Goal: Transaction & Acquisition: Purchase product/service

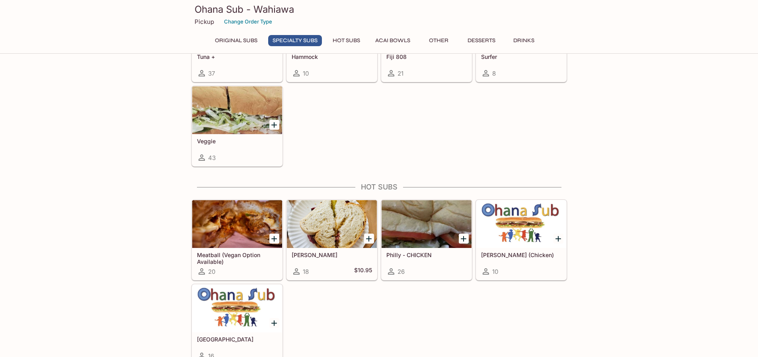
scroll to position [676, 0]
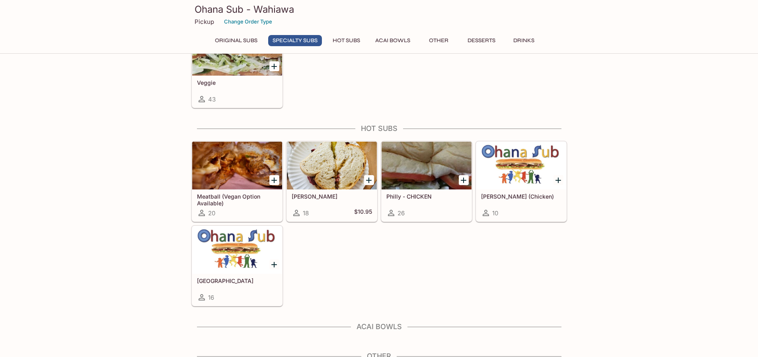
click at [228, 249] on div at bounding box center [237, 250] width 90 height 48
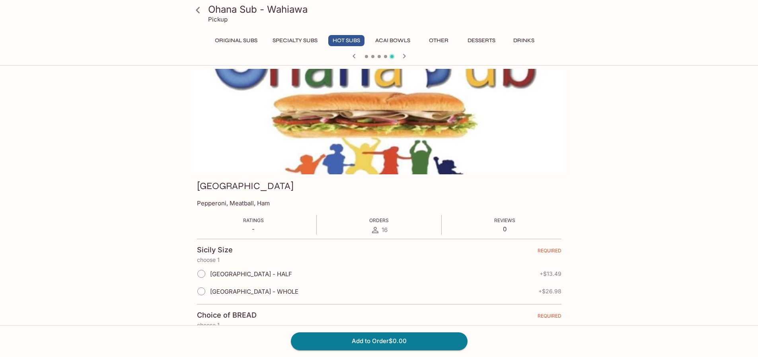
scroll to position [159, 0]
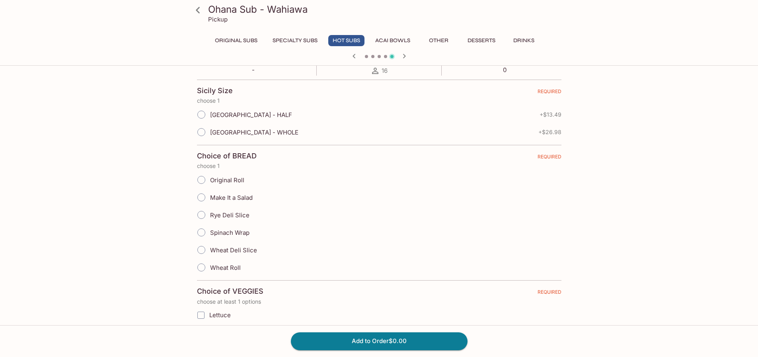
click at [201, 116] on input "[GEOGRAPHIC_DATA] - HALF" at bounding box center [201, 114] width 17 height 17
radio input "true"
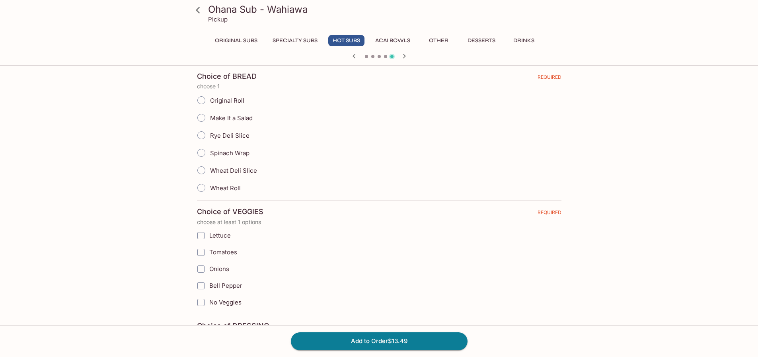
click at [199, 100] on input "Original Roll" at bounding box center [201, 100] width 17 height 17
radio input "true"
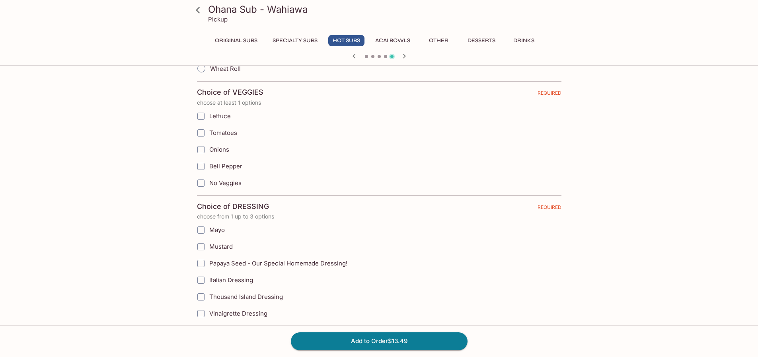
click at [199, 114] on input "Lettuce" at bounding box center [201, 116] width 16 height 16
checkbox input "true"
click at [202, 150] on input "Onions" at bounding box center [201, 150] width 16 height 16
checkbox input "true"
click at [201, 164] on input "Bell Pepper" at bounding box center [201, 166] width 16 height 16
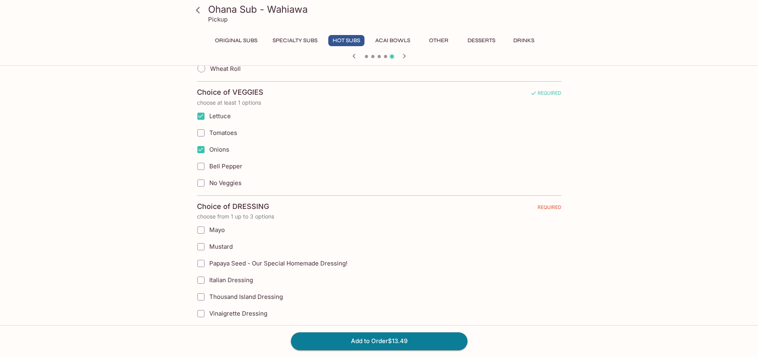
checkbox input "true"
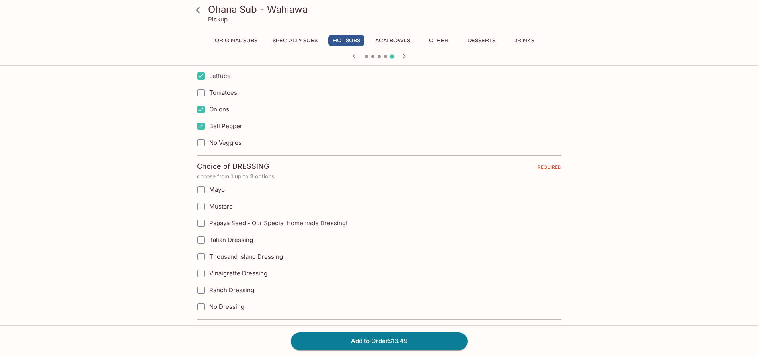
scroll to position [438, 0]
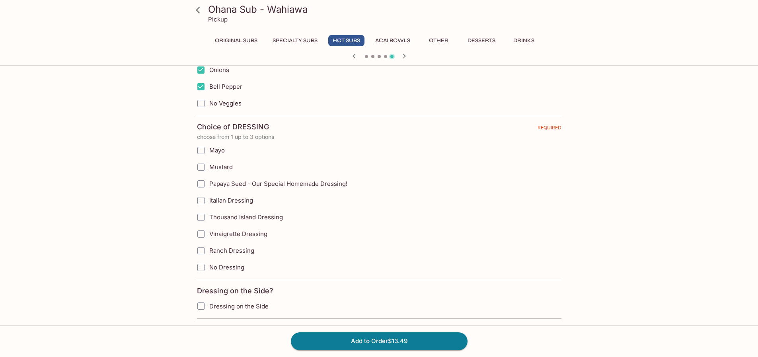
click at [202, 184] on input "Papaya Seed - Our Special Homemade Dressing!" at bounding box center [201, 184] width 16 height 16
checkbox input "true"
click at [201, 306] on input "Dressing on the Side" at bounding box center [201, 306] width 16 height 16
checkbox input "true"
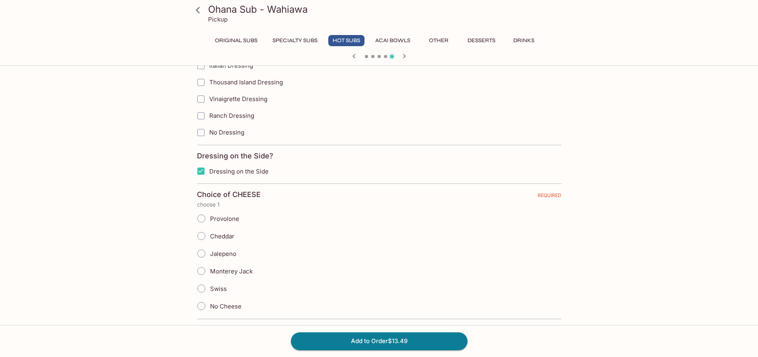
scroll to position [637, 0]
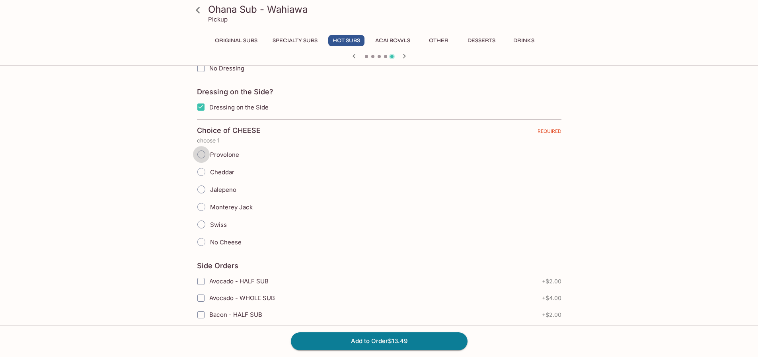
click at [200, 152] on input "Provolone" at bounding box center [201, 154] width 17 height 17
radio input "true"
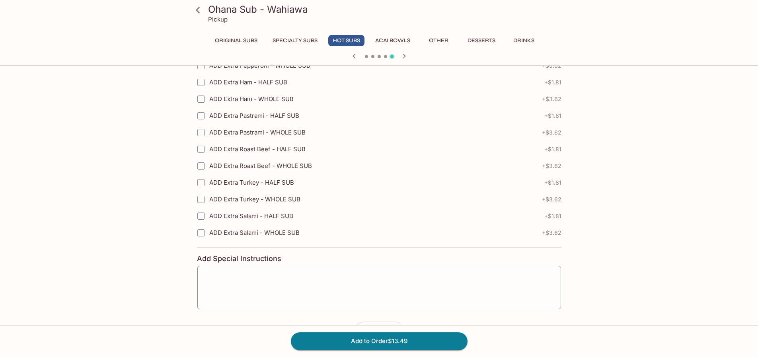
scroll to position [1233, 0]
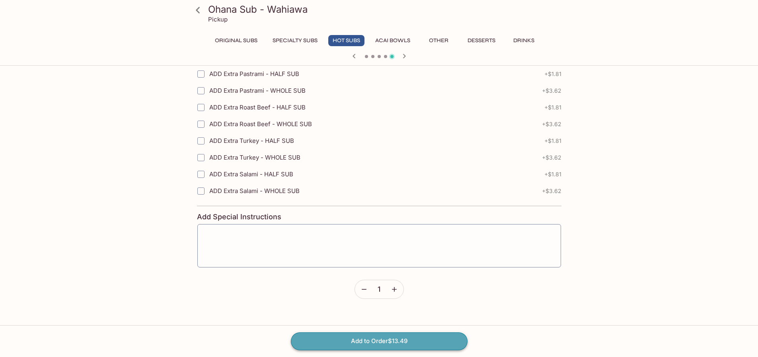
click at [415, 342] on button "Add to Order $13.49" at bounding box center [379, 341] width 177 height 18
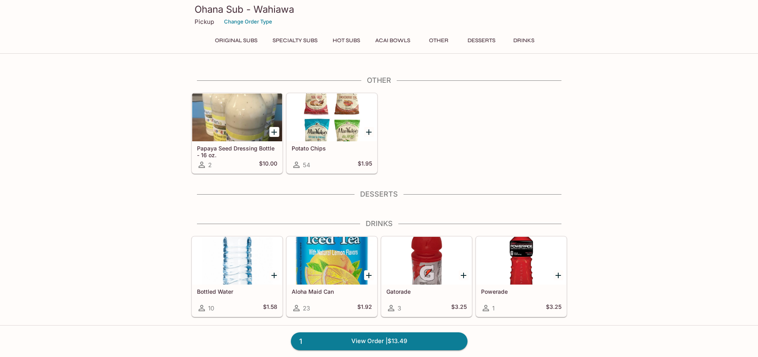
scroll to position [952, 0]
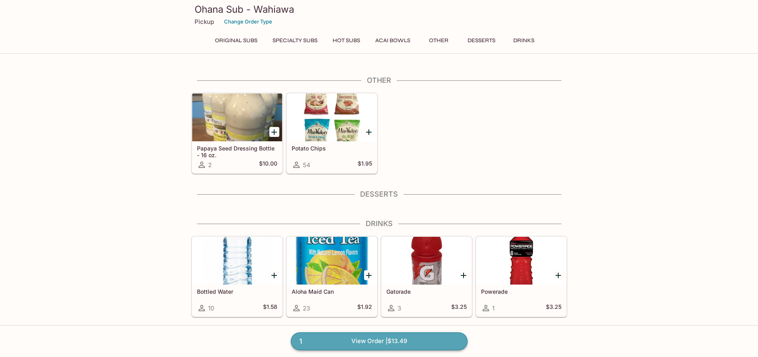
click at [393, 341] on link "1 View Order | $13.49" at bounding box center [379, 341] width 177 height 18
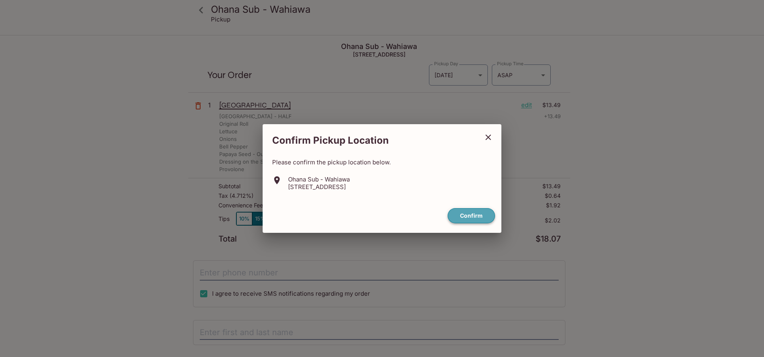
click at [473, 213] on button "Confirm" at bounding box center [471, 216] width 47 height 16
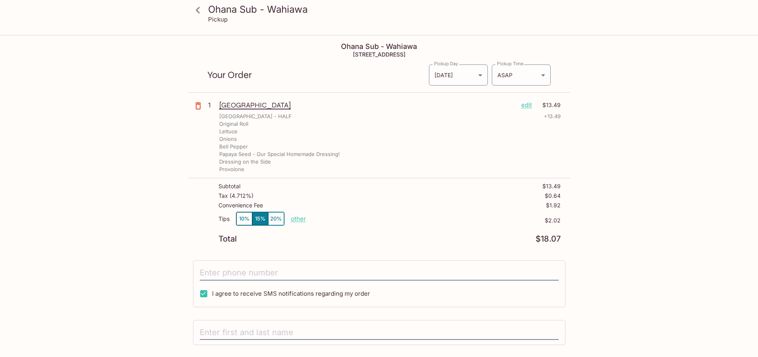
click at [298, 218] on p "other" at bounding box center [298, 219] width 15 height 8
drag, startPoint x: 337, startPoint y: 221, endPoint x: 374, endPoint y: 218, distance: 37.9
click at [377, 218] on div "Tips 10% 15% 20% Done 2.02 $2.02" at bounding box center [389, 223] width 342 height 23
type input "0.00"
click at [200, 10] on icon at bounding box center [198, 10] width 14 height 14
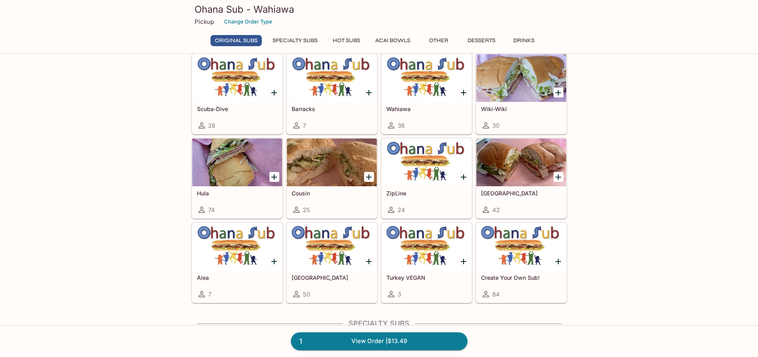
scroll to position [159, 0]
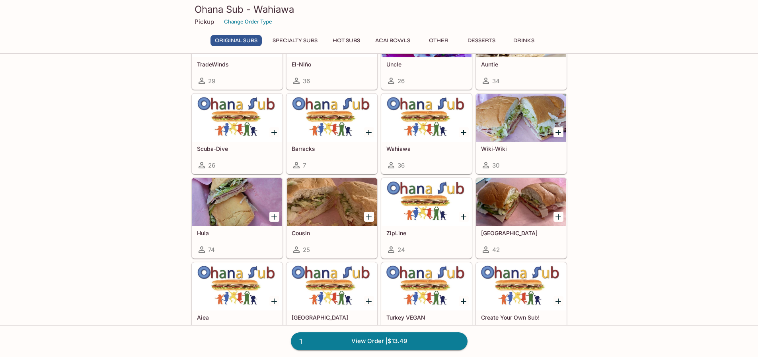
click at [499, 156] on div "Wiki-Wiki 30" at bounding box center [521, 158] width 90 height 32
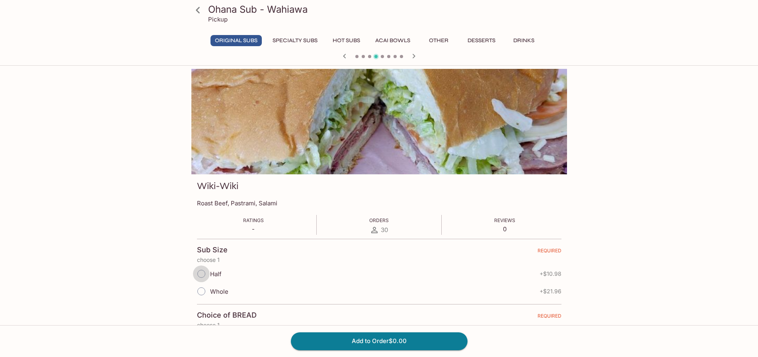
click at [200, 275] on input "Half" at bounding box center [201, 273] width 17 height 17
radio input "true"
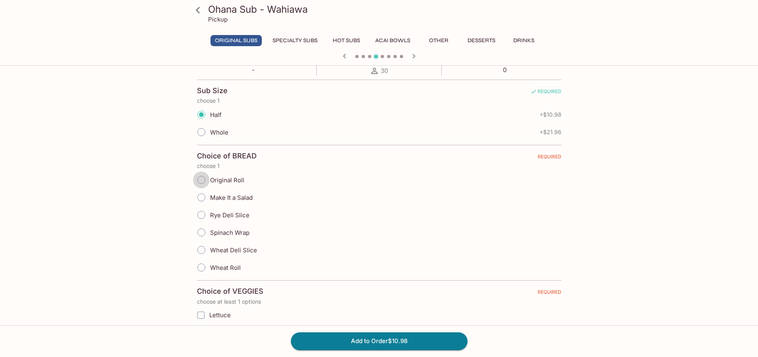
click at [201, 181] on input "Original Roll" at bounding box center [201, 179] width 17 height 17
radio input "true"
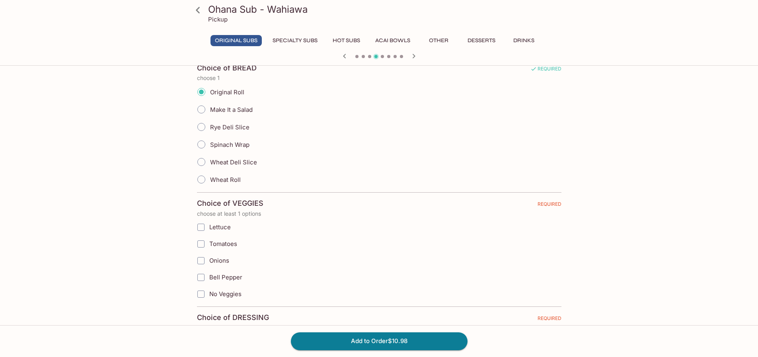
scroll to position [279, 0]
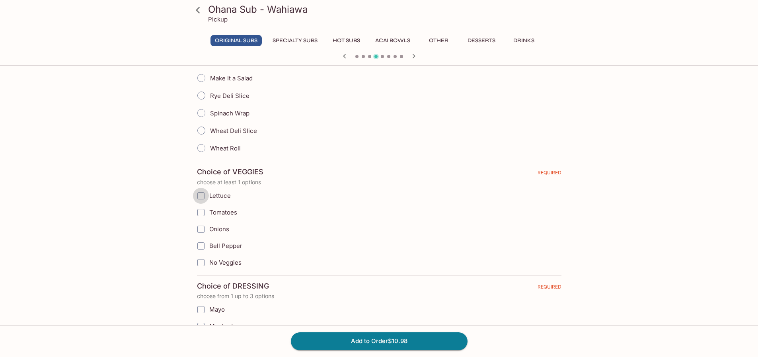
click at [202, 195] on input "Lettuce" at bounding box center [201, 196] width 16 height 16
checkbox input "true"
click at [201, 210] on input "Tomatoes" at bounding box center [201, 213] width 16 height 16
checkbox input "true"
click at [200, 232] on input "Onions" at bounding box center [201, 229] width 16 height 16
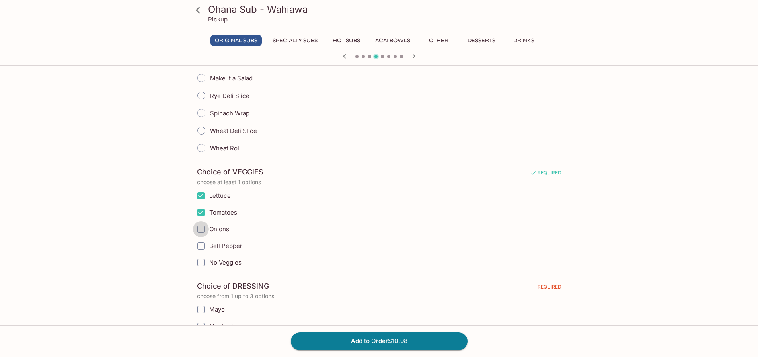
checkbox input "true"
click at [201, 245] on input "Bell Pepper" at bounding box center [201, 246] width 16 height 16
checkbox input "true"
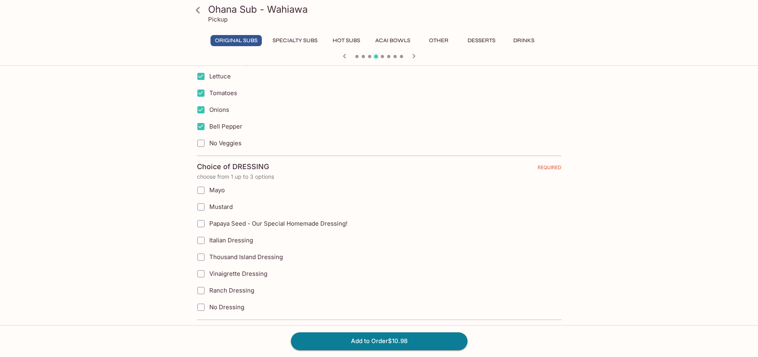
scroll to position [438, 0]
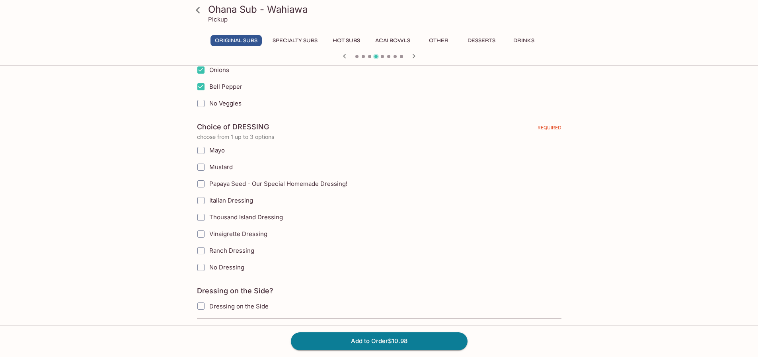
click at [201, 148] on input "Mayo" at bounding box center [201, 150] width 16 height 16
checkbox input "true"
click at [200, 169] on input "Mustard" at bounding box center [201, 167] width 16 height 16
checkbox input "true"
click at [201, 185] on input "Papaya Seed - Our Special Homemade Dressing!" at bounding box center [201, 184] width 16 height 16
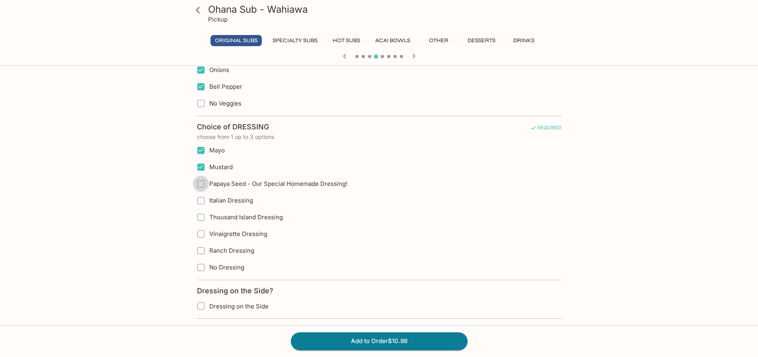
checkbox input "true"
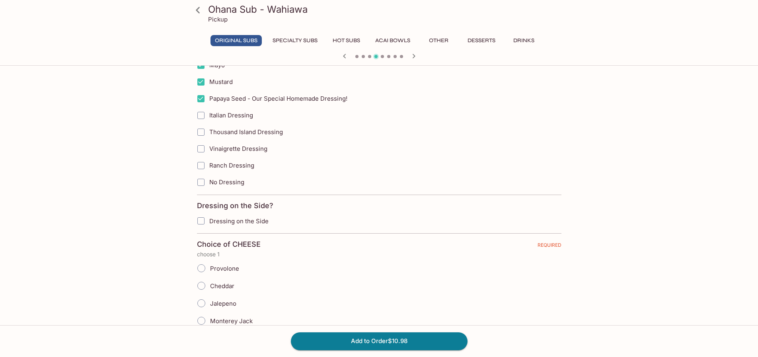
scroll to position [637, 0]
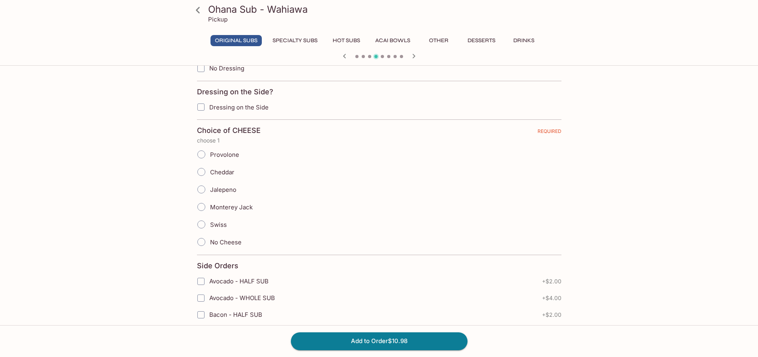
click at [200, 191] on input "Jalepeno" at bounding box center [201, 189] width 17 height 17
radio input "true"
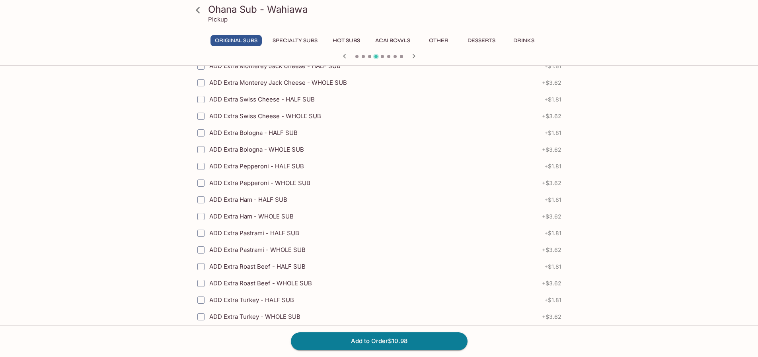
scroll to position [1219, 0]
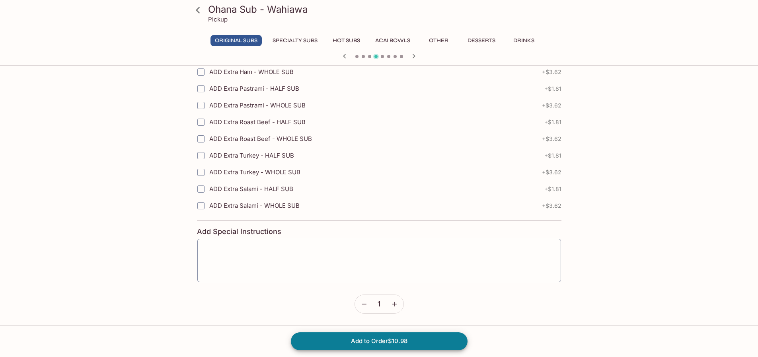
click at [386, 338] on button "Add to Order $10.98" at bounding box center [379, 341] width 177 height 18
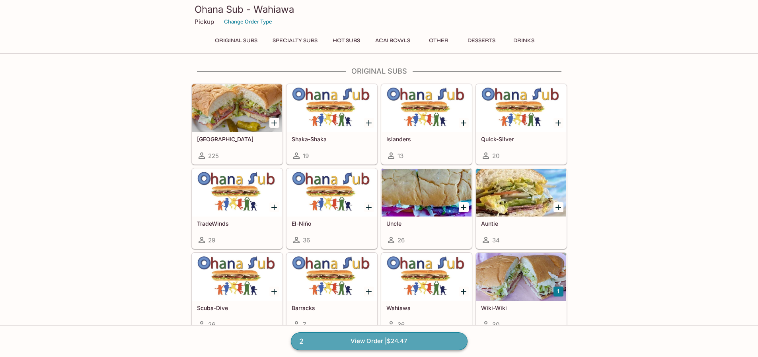
click at [410, 337] on link "2 View Order | $24.47" at bounding box center [379, 341] width 177 height 18
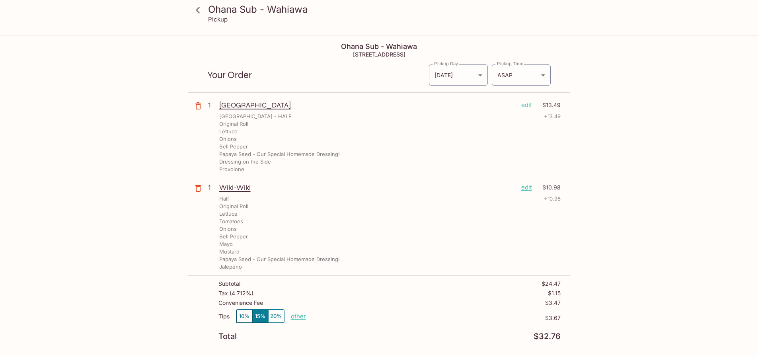
click at [227, 10] on h3 "Ohana Sub - Wahiawa" at bounding box center [386, 9] width 356 height 12
click at [199, 12] on icon at bounding box center [198, 10] width 14 height 14
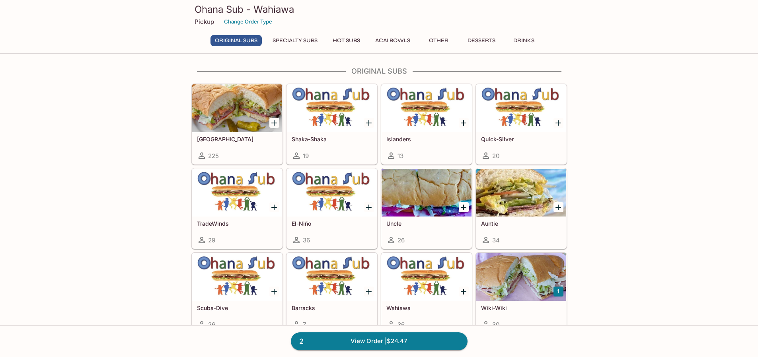
scroll to position [119, 0]
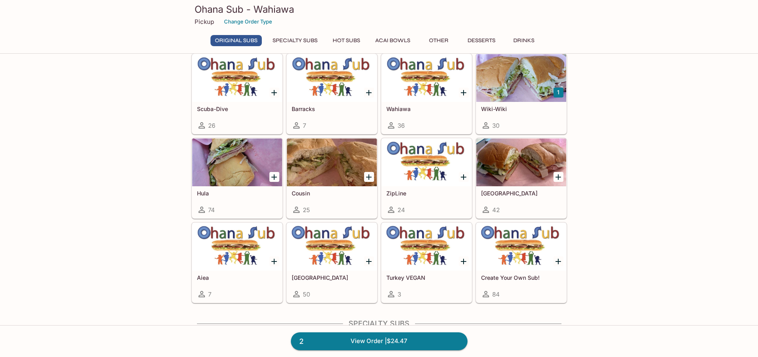
click at [335, 181] on div at bounding box center [332, 162] width 90 height 48
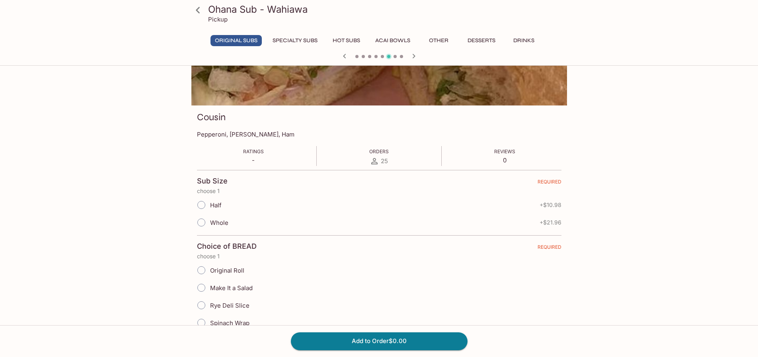
scroll to position [119, 0]
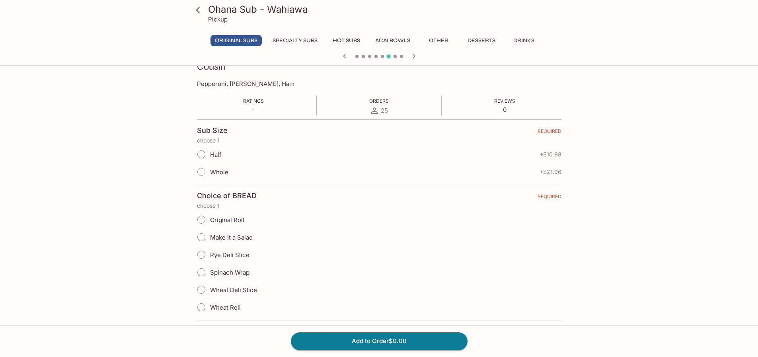
click at [203, 155] on input "Half" at bounding box center [201, 154] width 17 height 17
radio input "true"
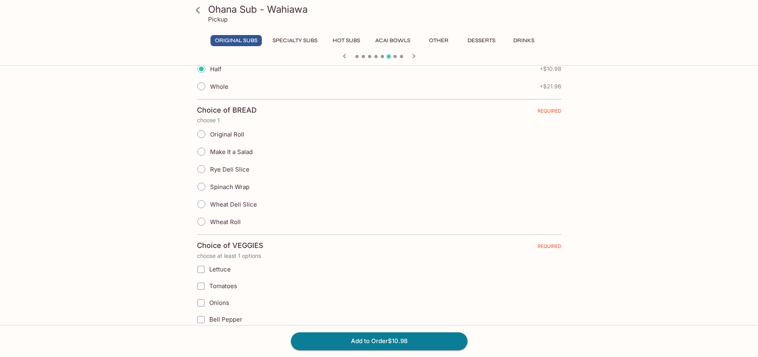
scroll to position [239, 0]
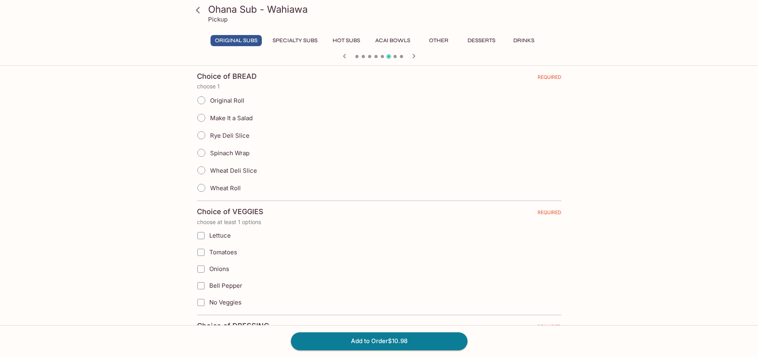
click at [199, 134] on input "Rye Deli Slice" at bounding box center [201, 135] width 17 height 17
radio input "true"
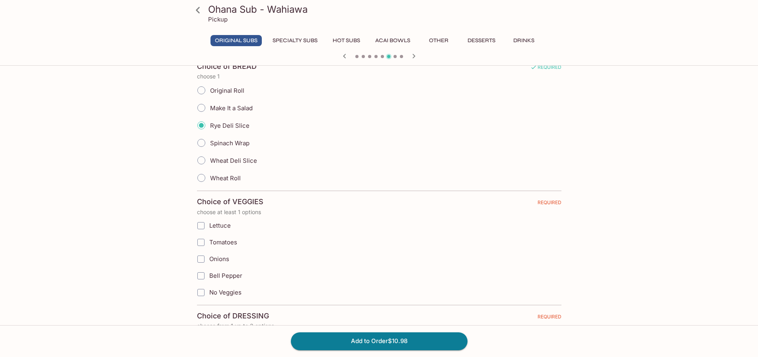
scroll to position [358, 0]
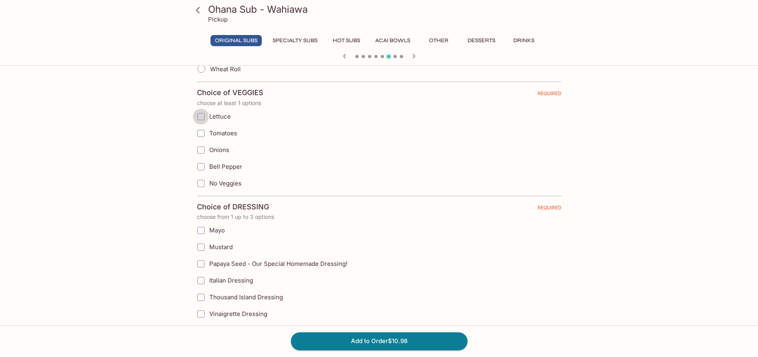
click at [200, 117] on input "Lettuce" at bounding box center [201, 117] width 16 height 16
checkbox input "true"
click at [202, 134] on input "Tomatoes" at bounding box center [201, 133] width 16 height 16
checkbox input "true"
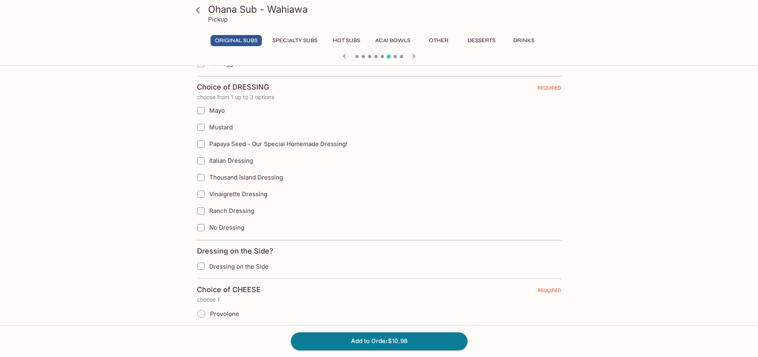
click at [199, 194] on input "Vinaigrette Dressing" at bounding box center [201, 194] width 16 height 16
checkbox input "true"
click at [199, 212] on input "Ranch Dressing" at bounding box center [201, 211] width 16 height 16
checkbox input "true"
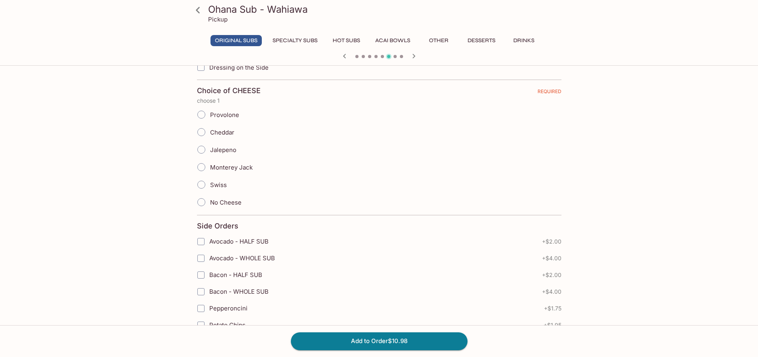
scroll to position [637, 0]
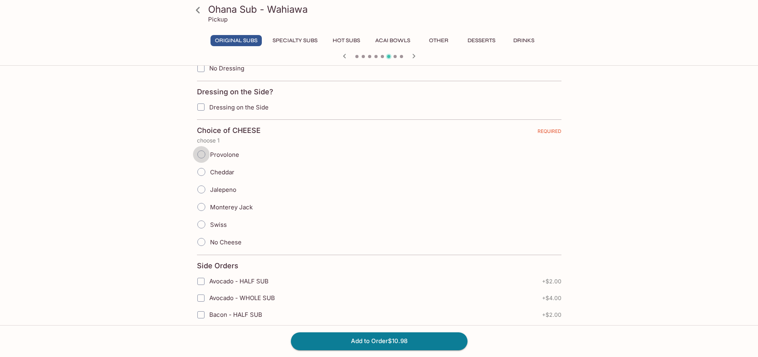
click at [204, 154] on input "Provolone" at bounding box center [201, 154] width 17 height 17
radio input "true"
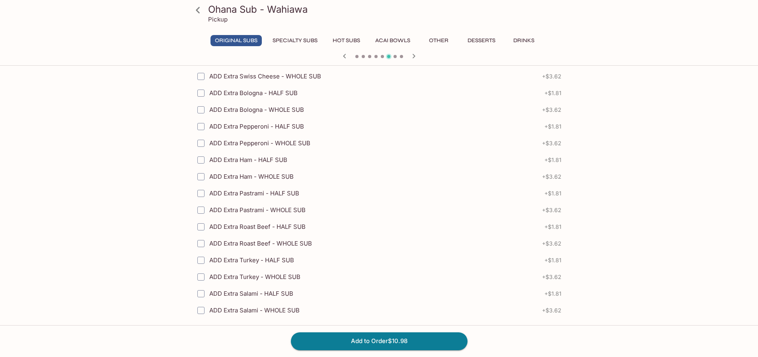
scroll to position [1219, 0]
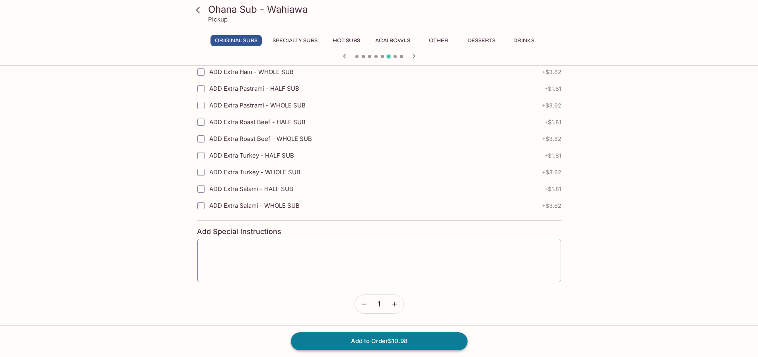
click at [399, 341] on button "Add to Order $10.98" at bounding box center [379, 341] width 177 height 18
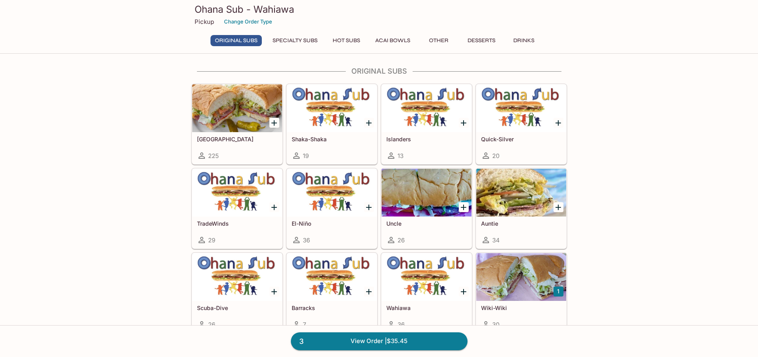
click at [506, 210] on div at bounding box center [521, 193] width 90 height 48
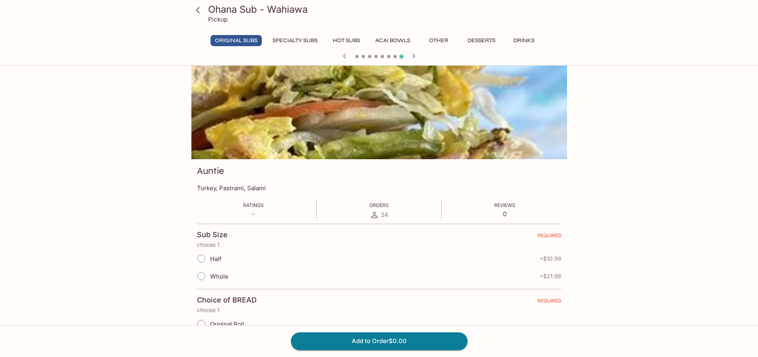
scroll to position [80, 0]
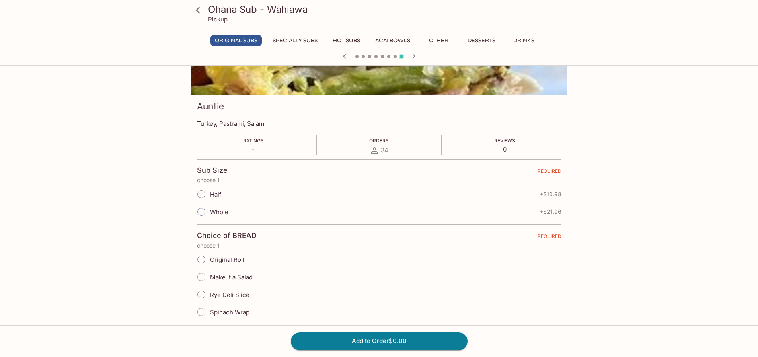
click at [201, 199] on input "Half" at bounding box center [201, 194] width 17 height 17
radio input "true"
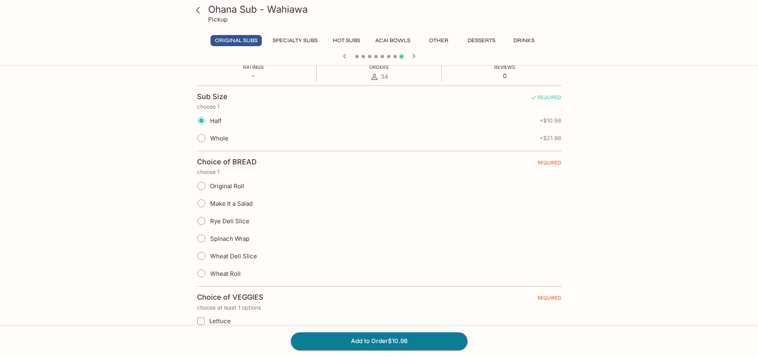
scroll to position [159, 0]
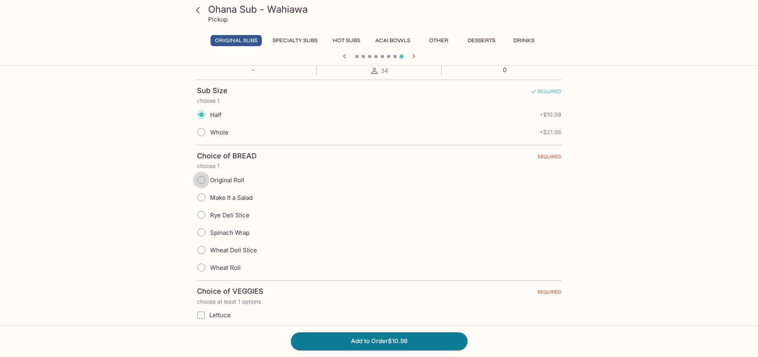
click at [198, 181] on input "Original Roll" at bounding box center [201, 179] width 17 height 17
radio input "true"
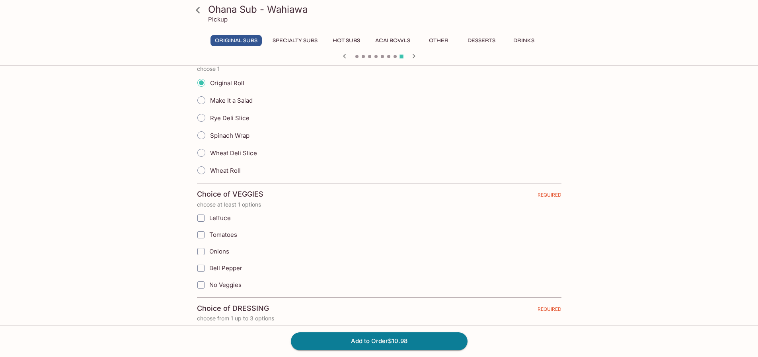
scroll to position [358, 0]
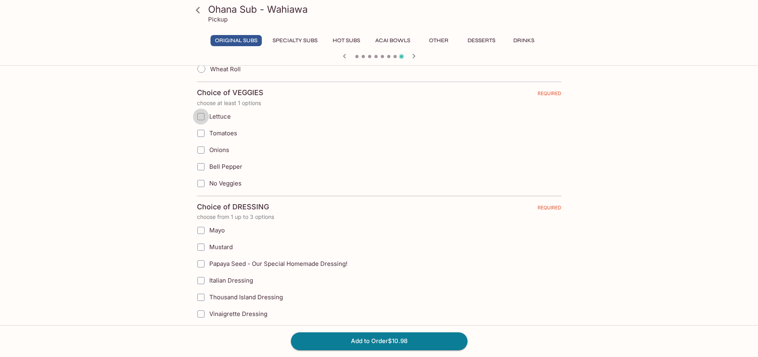
click at [202, 115] on input "Lettuce" at bounding box center [201, 117] width 16 height 16
click at [200, 113] on input "Lettuce" at bounding box center [201, 117] width 16 height 16
checkbox input "false"
click at [200, 134] on input "Tomatoes" at bounding box center [201, 133] width 16 height 16
checkbox input "true"
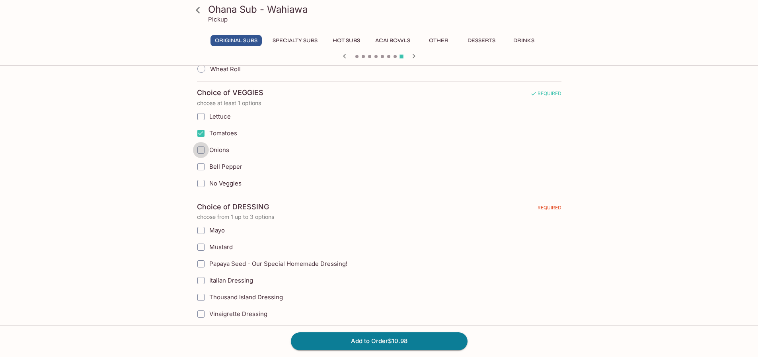
click at [200, 152] on input "Onions" at bounding box center [201, 150] width 16 height 16
checkbox input "true"
click at [200, 167] on input "Bell Pepper" at bounding box center [201, 167] width 16 height 16
checkbox input "true"
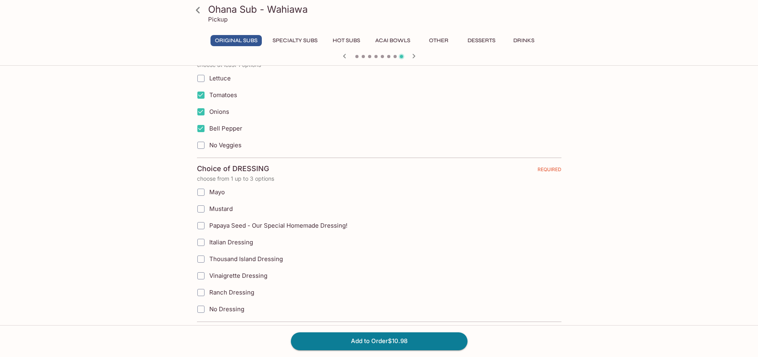
scroll to position [438, 0]
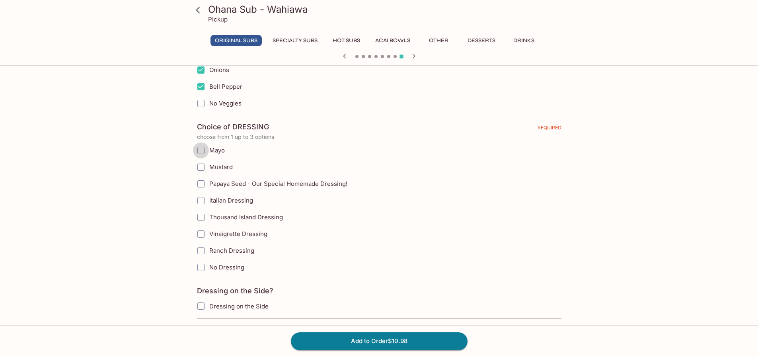
click at [199, 149] on input "Mayo" at bounding box center [201, 150] width 16 height 16
checkbox input "true"
click at [199, 170] on input "Mustard" at bounding box center [201, 167] width 16 height 16
checkbox input "true"
click at [201, 182] on input "Papaya Seed - Our Special Homemade Dressing!" at bounding box center [201, 184] width 16 height 16
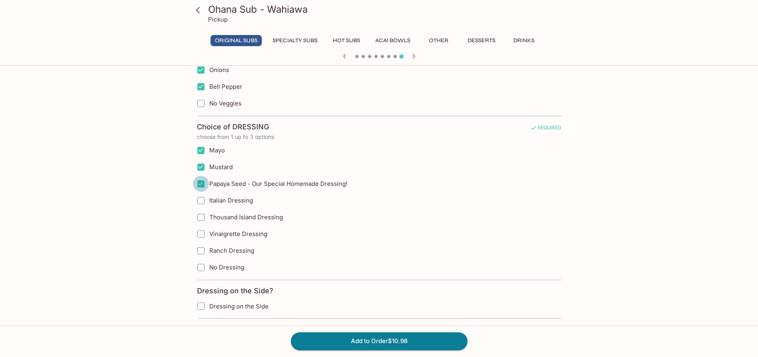
click at [201, 182] on input "Papaya Seed - Our Special Homemade Dressing!" at bounding box center [201, 184] width 16 height 16
checkbox input "false"
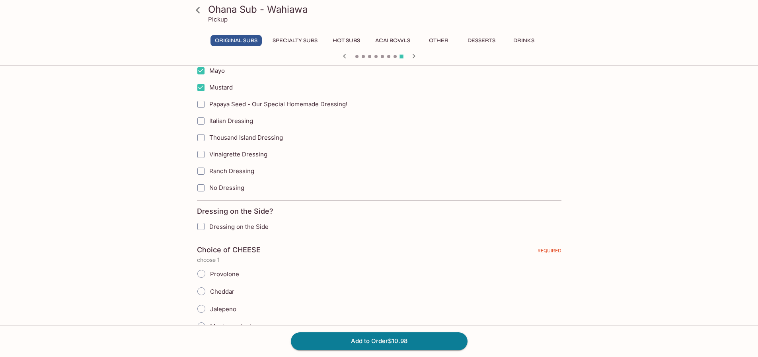
scroll to position [557, 0]
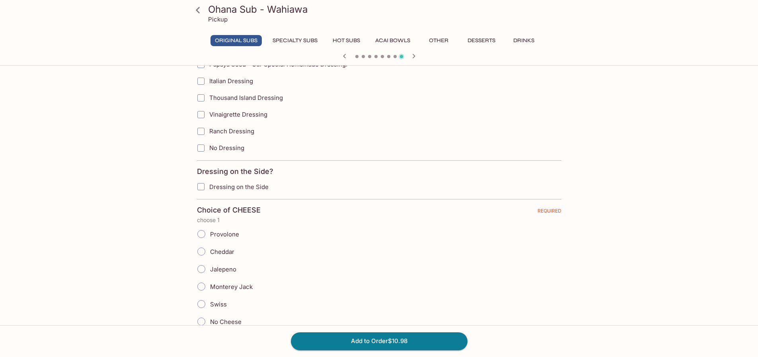
click at [201, 117] on input "Vinaigrette Dressing" at bounding box center [201, 115] width 16 height 16
checkbox input "true"
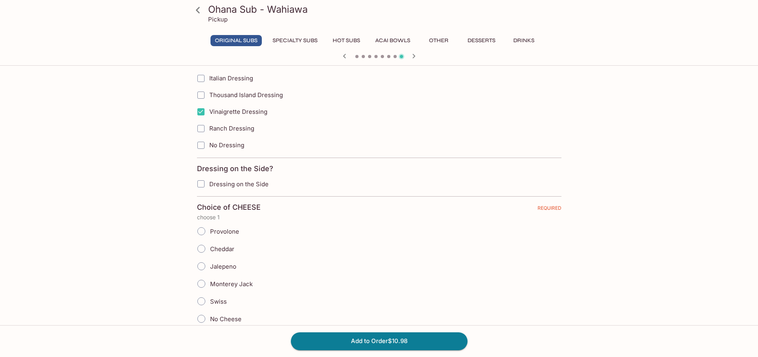
scroll to position [637, 0]
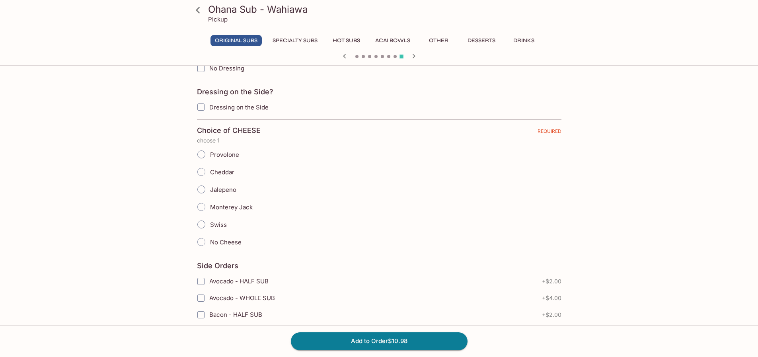
drag, startPoint x: 202, startPoint y: 205, endPoint x: 218, endPoint y: 209, distance: 16.5
click at [206, 205] on input "Monterey Jack" at bounding box center [201, 207] width 17 height 17
radio input "true"
click at [200, 189] on input "Jalepeno" at bounding box center [201, 189] width 17 height 17
radio input "true"
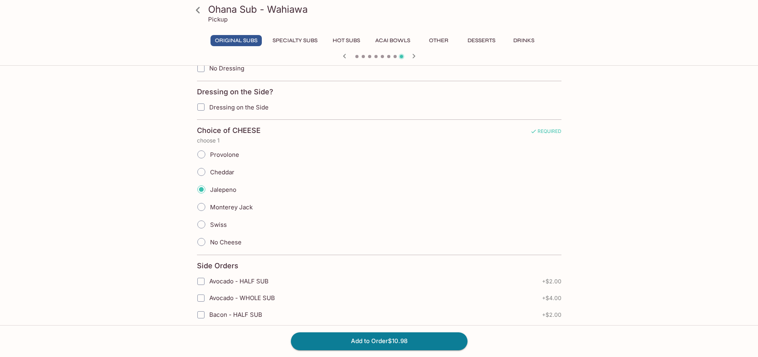
click at [201, 206] on input "Monterey Jack" at bounding box center [201, 207] width 17 height 17
radio input "true"
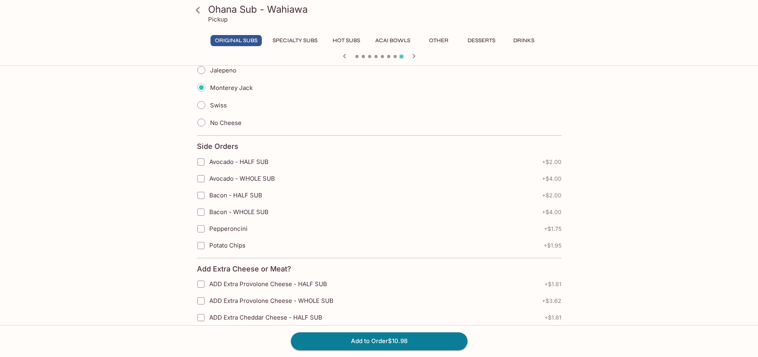
scroll to position [796, 0]
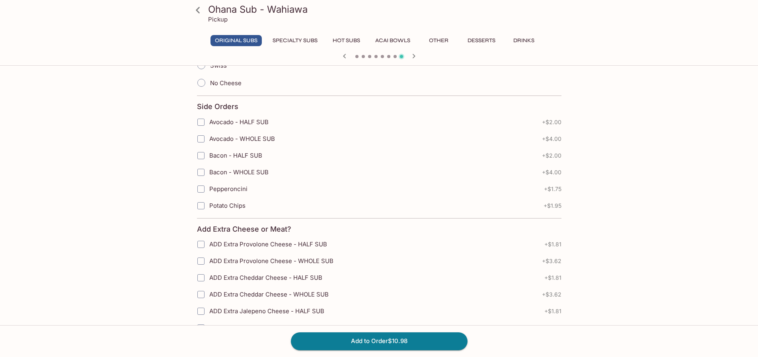
click at [199, 123] on input "Avocado - HALF SUB" at bounding box center [201, 122] width 16 height 16
checkbox input "true"
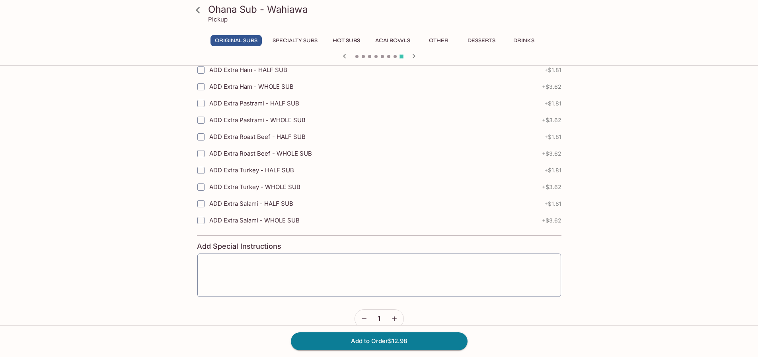
scroll to position [1219, 0]
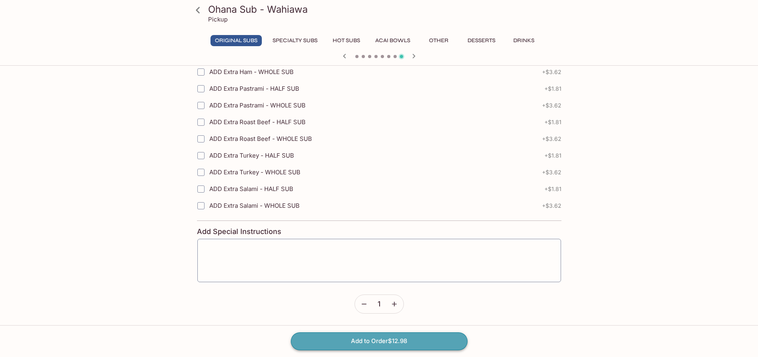
click at [406, 341] on button "Add to Order $12.98" at bounding box center [379, 341] width 177 height 18
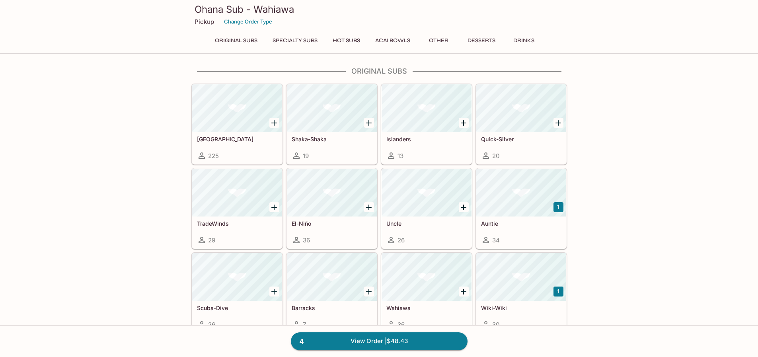
scroll to position [260, 0]
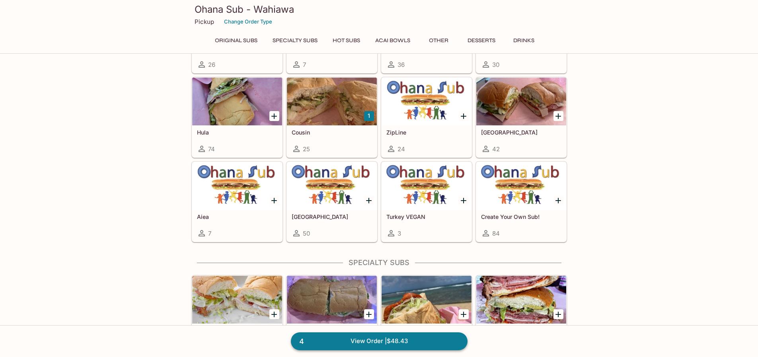
click at [401, 344] on link "4 View Order | $48.43" at bounding box center [379, 341] width 177 height 18
